Goal: Information Seeking & Learning: Learn about a topic

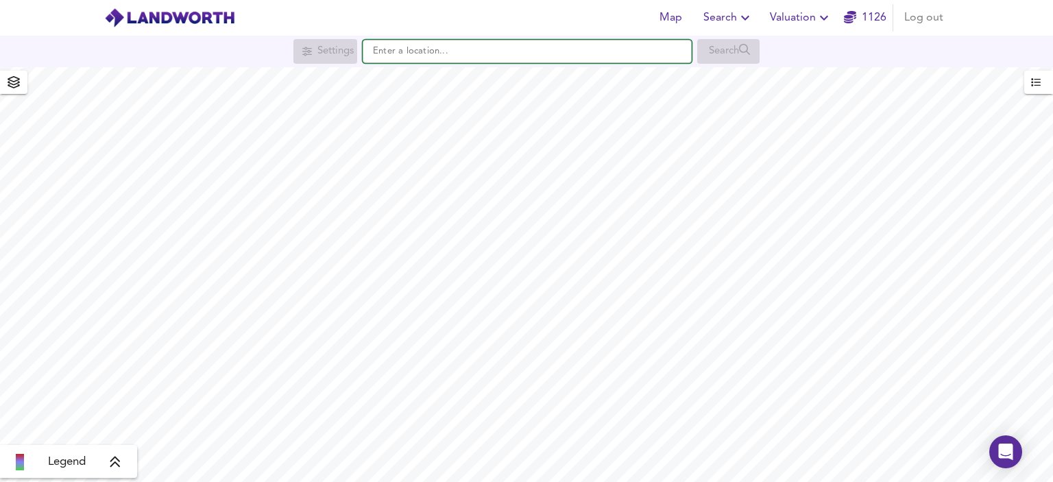
click at [468, 56] on input "text" at bounding box center [527, 51] width 329 height 23
click at [463, 50] on input "text" at bounding box center [527, 51] width 329 height 23
paste input "yo14 9td"
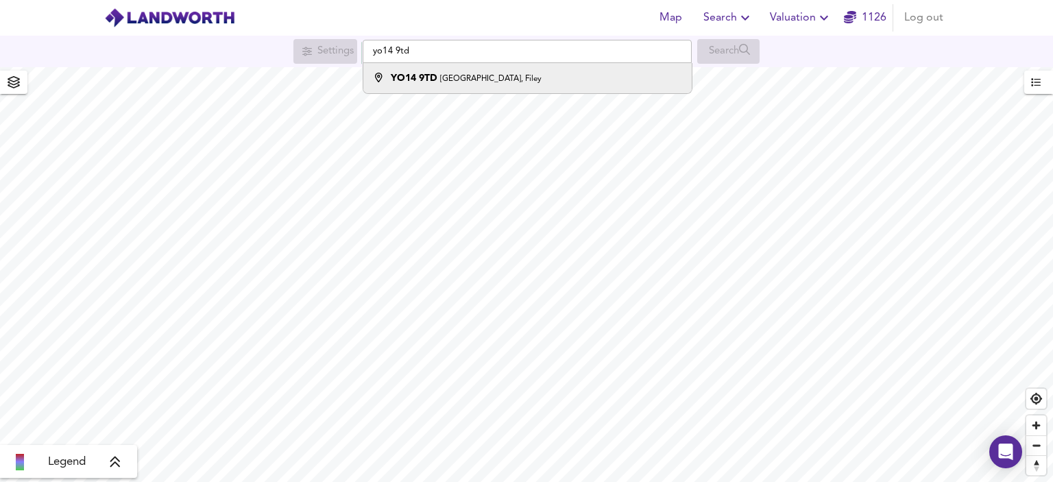
click at [469, 75] on small "[GEOGRAPHIC_DATA], Filey" at bounding box center [490, 79] width 101 height 8
type input "[STREET_ADDRESS]"
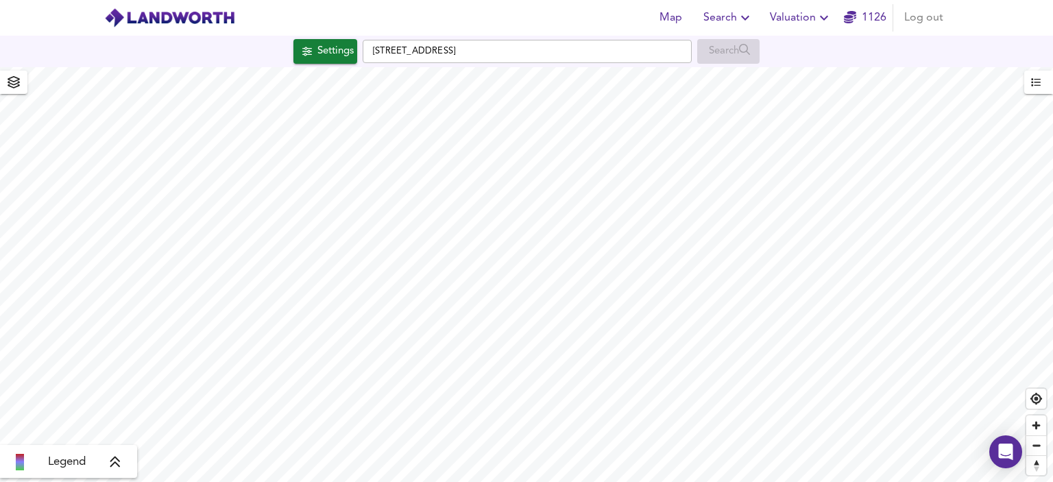
checkbox input "false"
checkbox input "true"
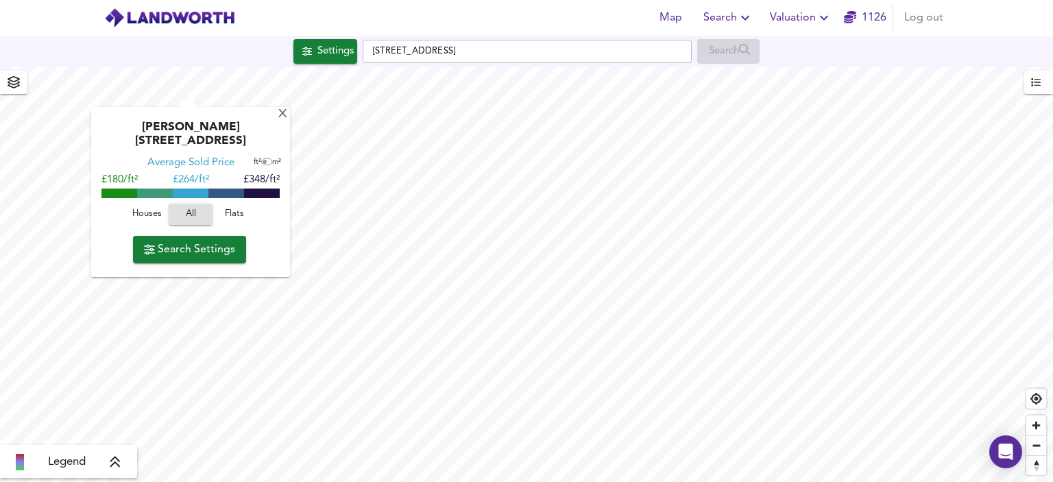
click at [137, 204] on button "Houses" at bounding box center [147, 214] width 44 height 21
